Goal: Navigation & Orientation: Find specific page/section

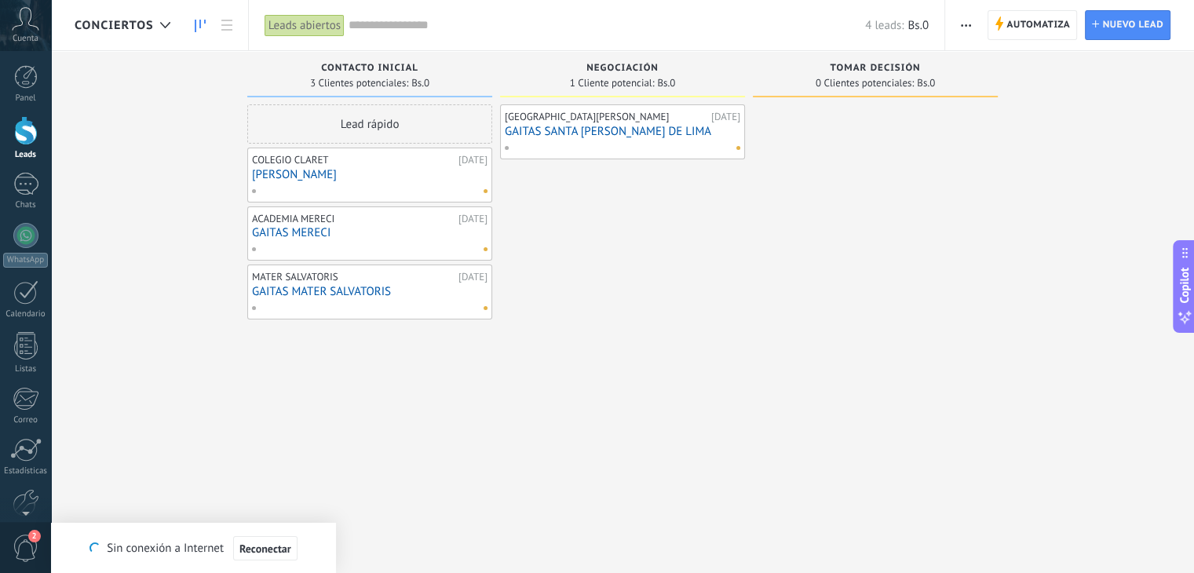
click at [24, 151] on div "Leads" at bounding box center [26, 155] width 46 height 10
